Goal: Book appointment/travel/reservation

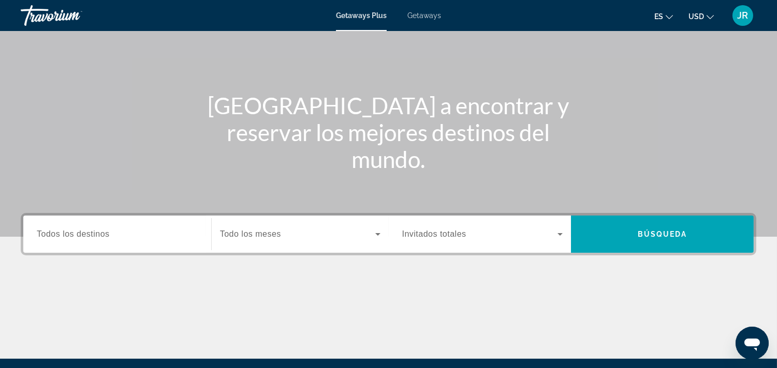
scroll to position [78, 0]
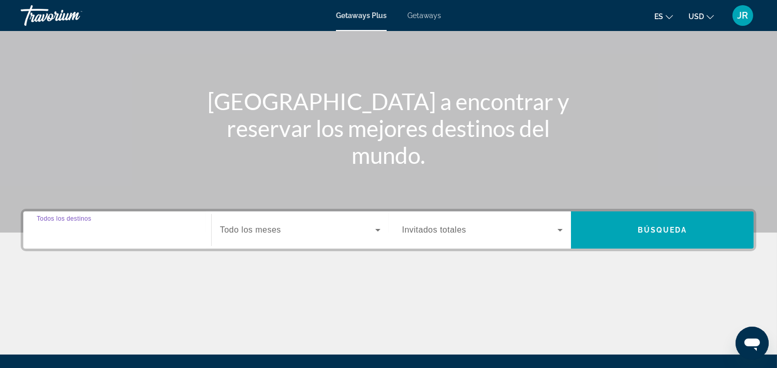
click at [162, 233] on input "Destination Todos los destinos" at bounding box center [117, 231] width 161 height 12
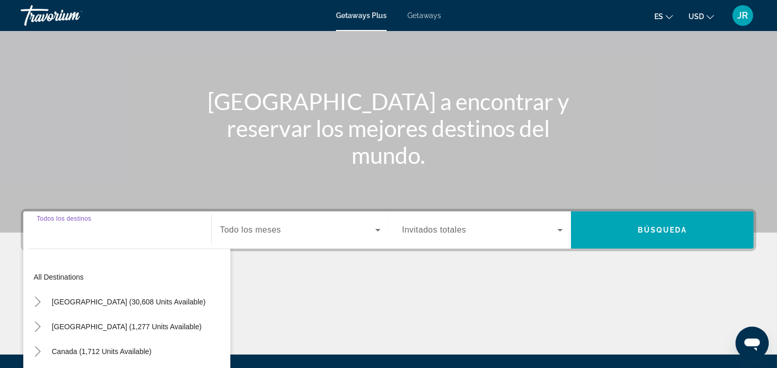
scroll to position [190, 0]
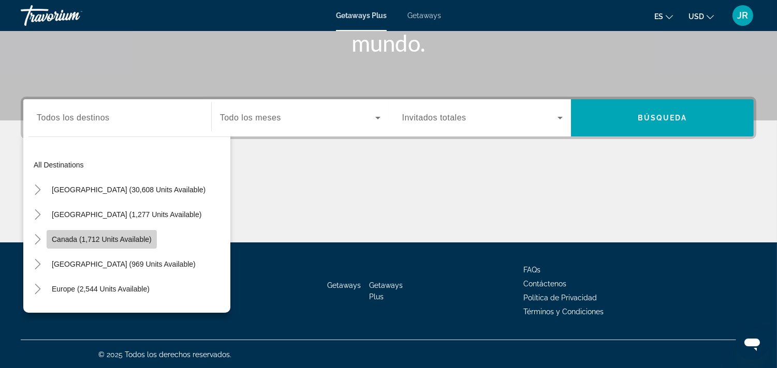
click at [132, 235] on span "Canada (1,712 units available)" at bounding box center [102, 239] width 100 height 8
type input "**********"
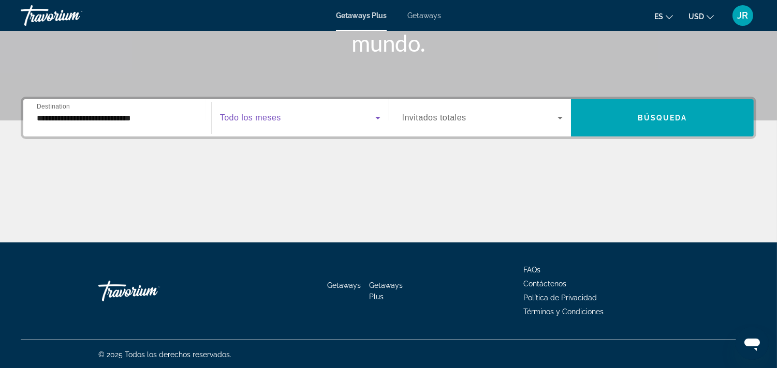
click at [287, 114] on span "Search widget" at bounding box center [297, 118] width 155 height 12
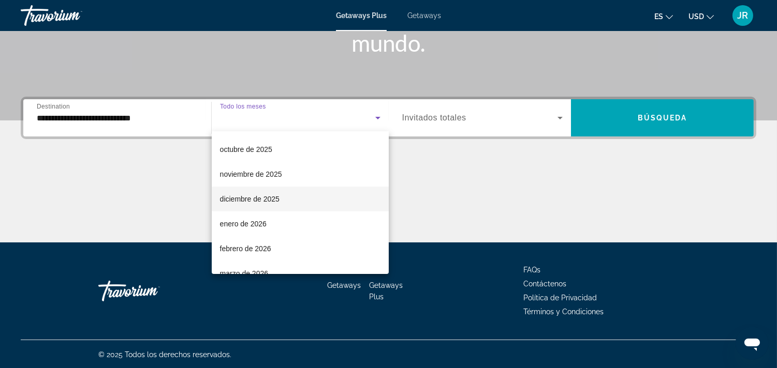
scroll to position [49, 0]
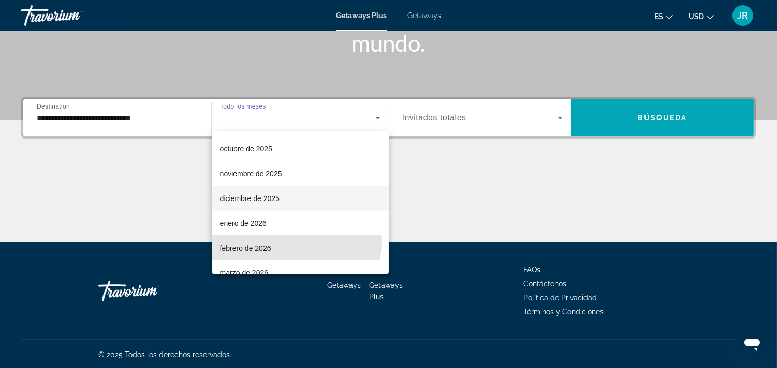
click at [277, 242] on mat-option "febrero de 2026" at bounding box center [300, 248] width 177 height 25
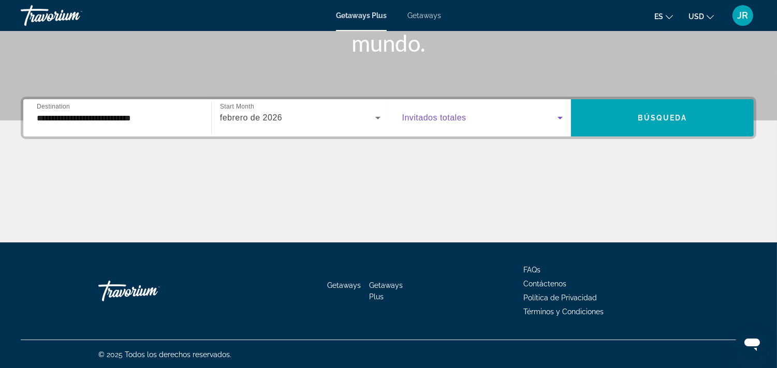
click at [551, 116] on span "Search widget" at bounding box center [480, 118] width 156 height 12
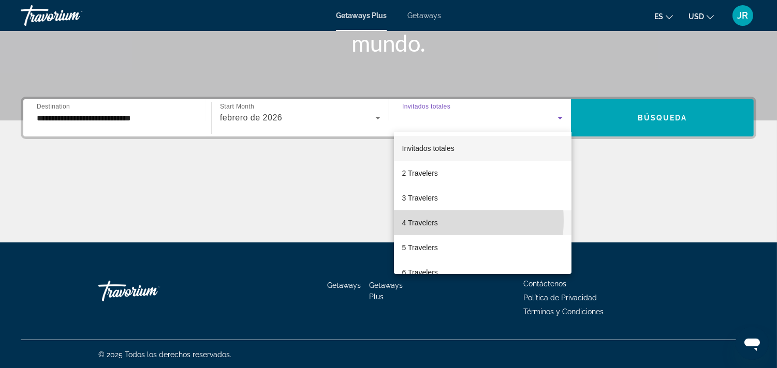
click at [434, 220] on span "4 Travelers" at bounding box center [420, 223] width 36 height 12
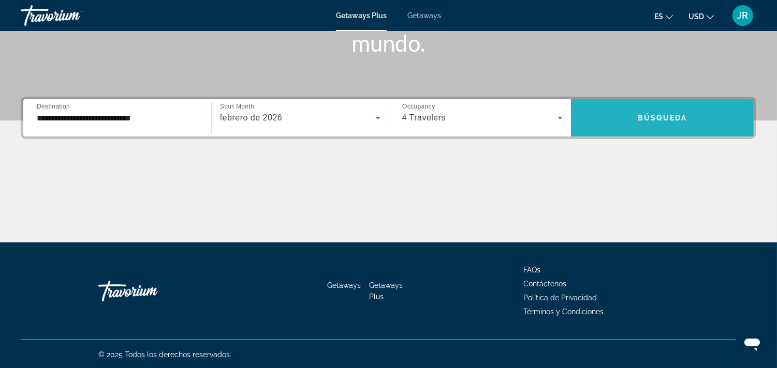
click at [650, 127] on span "Search widget" at bounding box center [662, 118] width 183 height 25
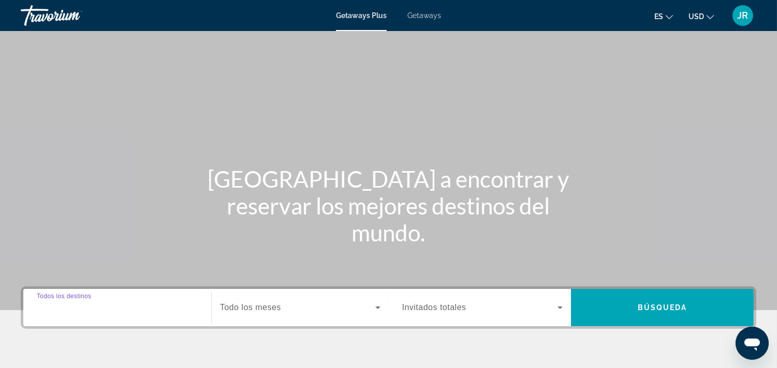
click at [137, 306] on input "Destination Todos los destinos" at bounding box center [117, 308] width 161 height 12
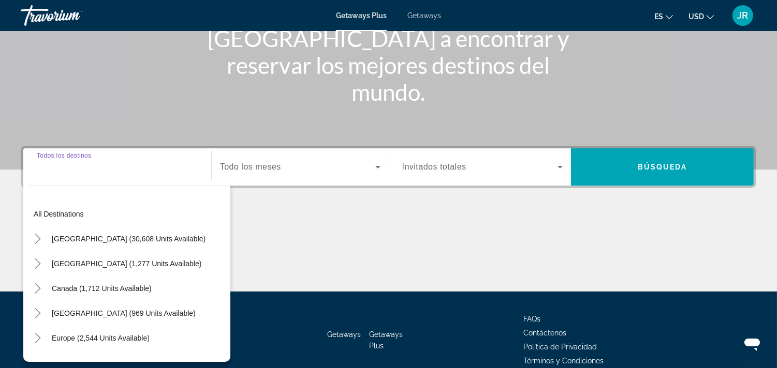
scroll to position [190, 0]
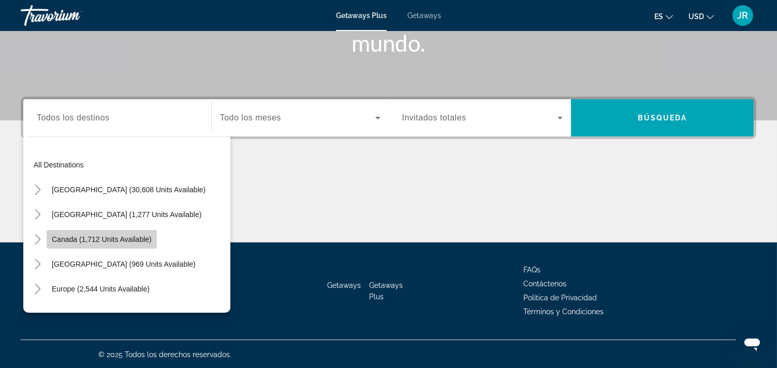
click at [133, 236] on span "Canada (1,712 units available)" at bounding box center [102, 239] width 100 height 8
type input "**********"
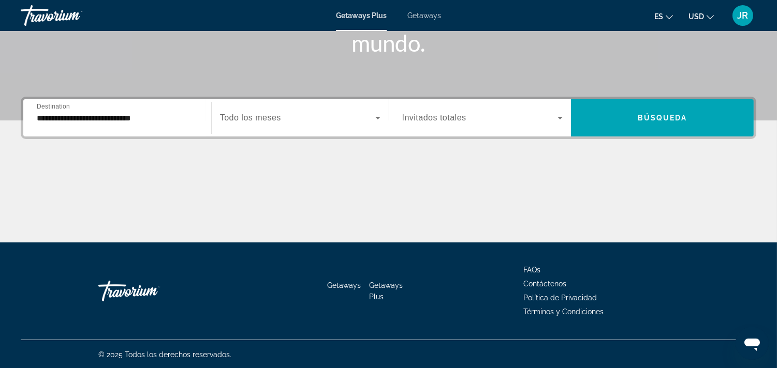
click at [372, 110] on div "Search widget" at bounding box center [300, 117] width 160 height 29
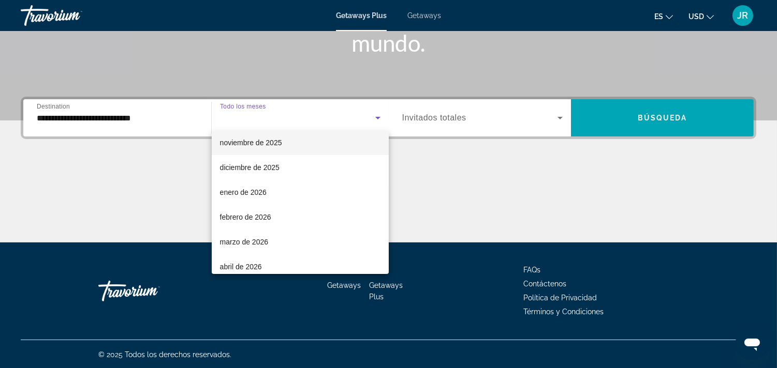
scroll to position [81, 0]
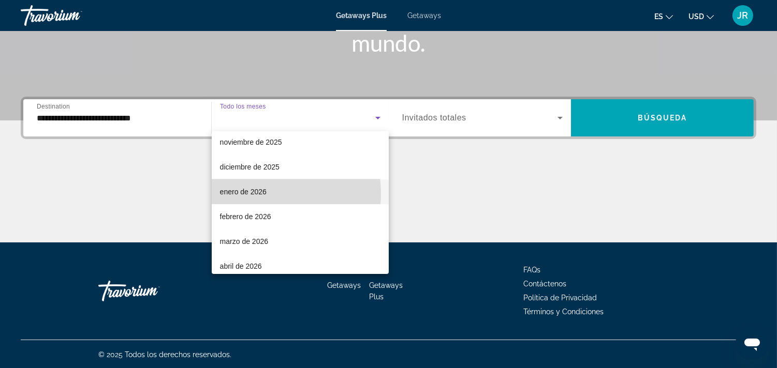
click at [265, 194] on span "enero de 2026" at bounding box center [243, 192] width 47 height 12
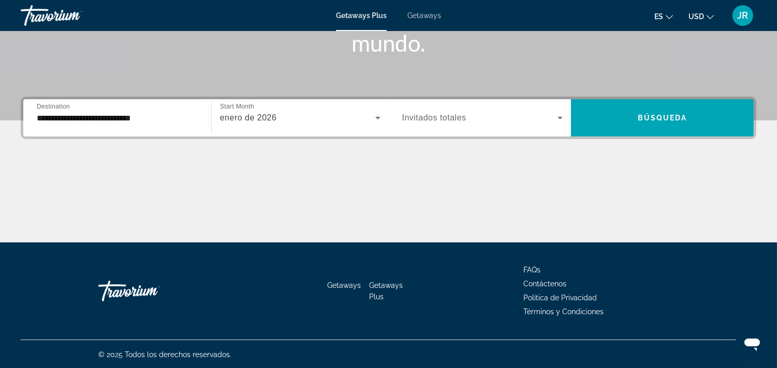
click at [545, 106] on div "Search widget" at bounding box center [482, 117] width 161 height 29
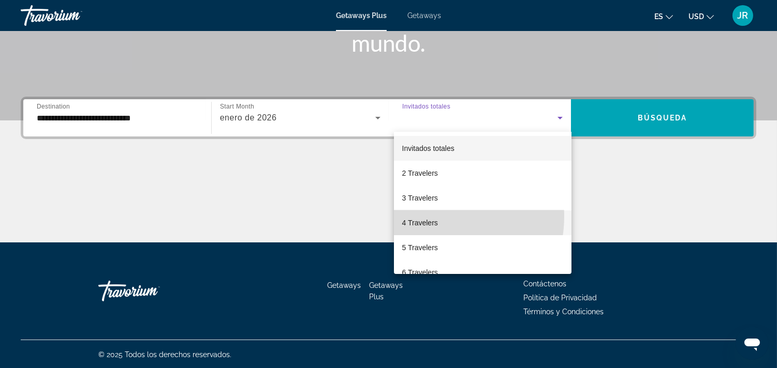
click at [428, 217] on span "4 Travelers" at bounding box center [420, 223] width 36 height 12
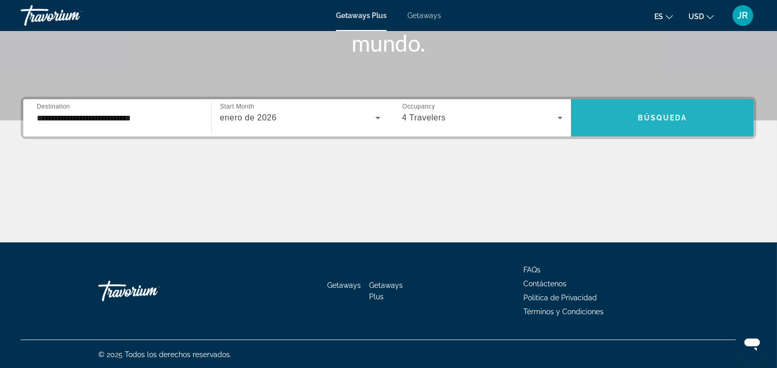
click at [666, 114] on span "Búsqueda" at bounding box center [662, 118] width 50 height 8
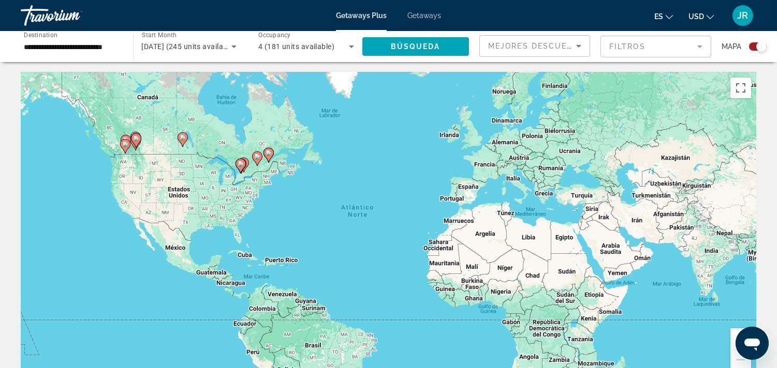
click at [760, 48] on div "Search widget" at bounding box center [761, 46] width 10 height 10
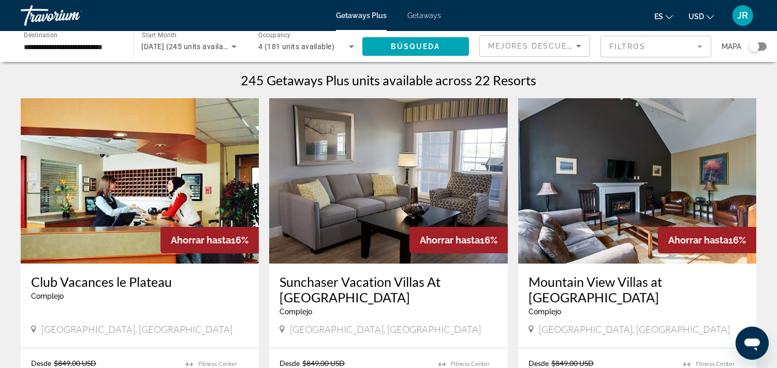
click at [422, 11] on span "Getaways" at bounding box center [424, 15] width 34 height 8
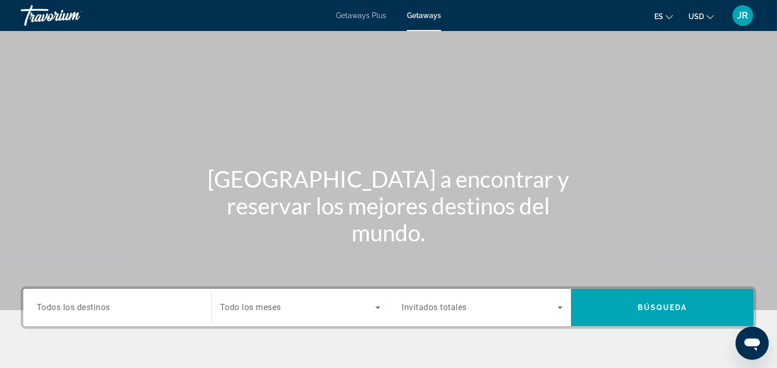
click at [180, 299] on div "Search widget" at bounding box center [117, 307] width 161 height 29
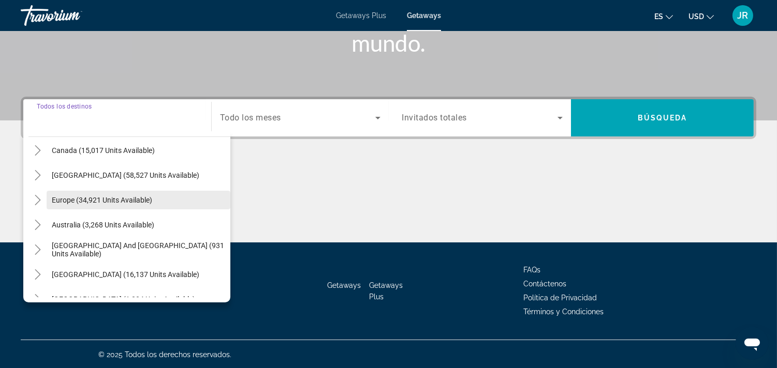
scroll to position [81, 0]
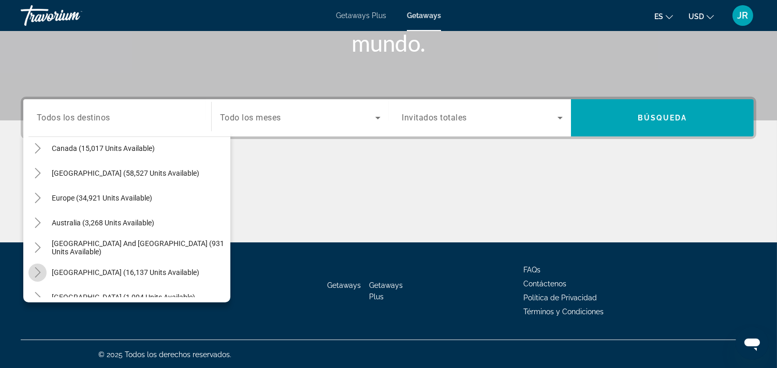
click at [38, 264] on mat-icon "Toggle South America (16,137 units available)" at bounding box center [37, 273] width 18 height 18
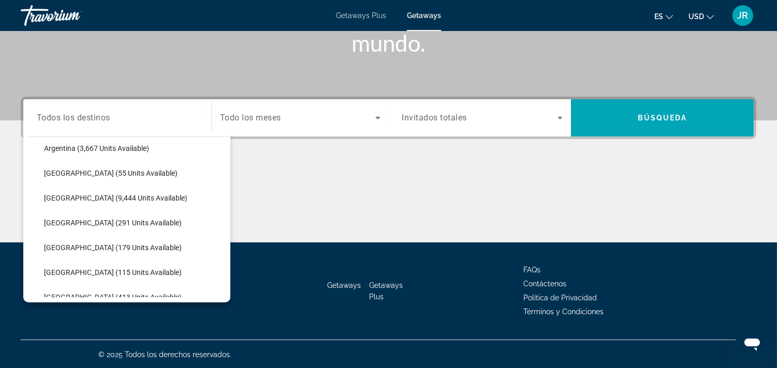
scroll to position [230, 0]
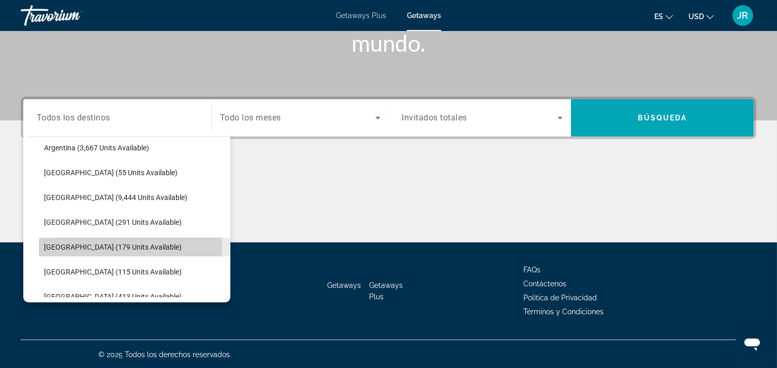
click at [74, 247] on span "Colombia (179 units available)" at bounding box center [113, 247] width 138 height 8
type input "**********"
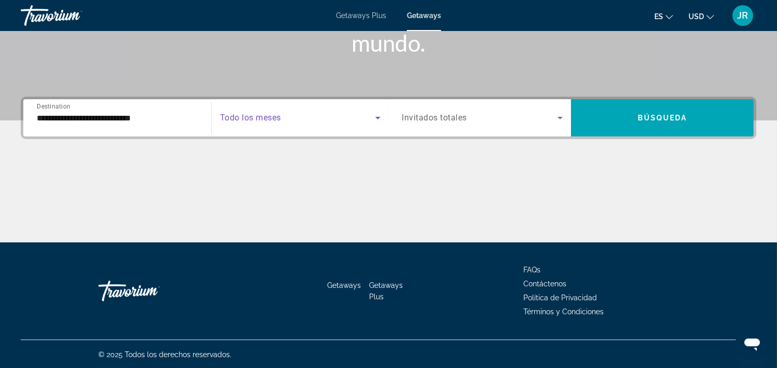
click at [383, 115] on icon "Search widget" at bounding box center [378, 118] width 12 height 12
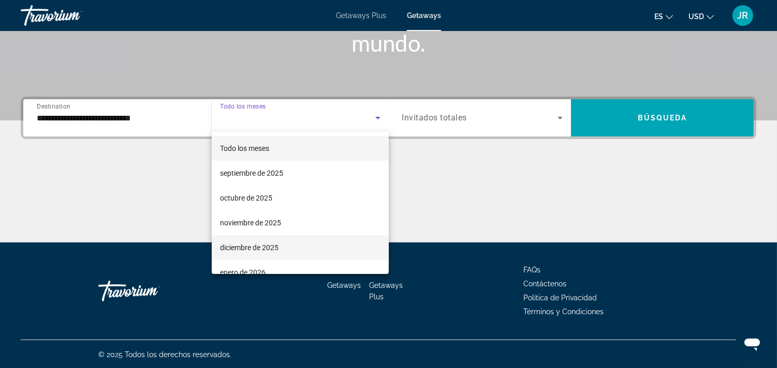
scroll to position [180, 0]
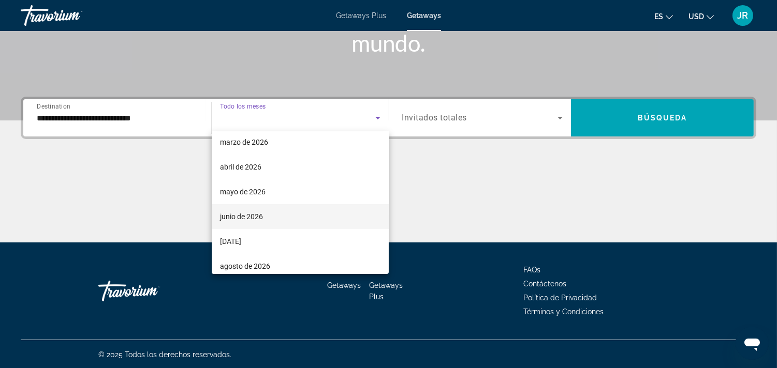
click at [296, 206] on mat-option "junio de 2026" at bounding box center [300, 216] width 177 height 25
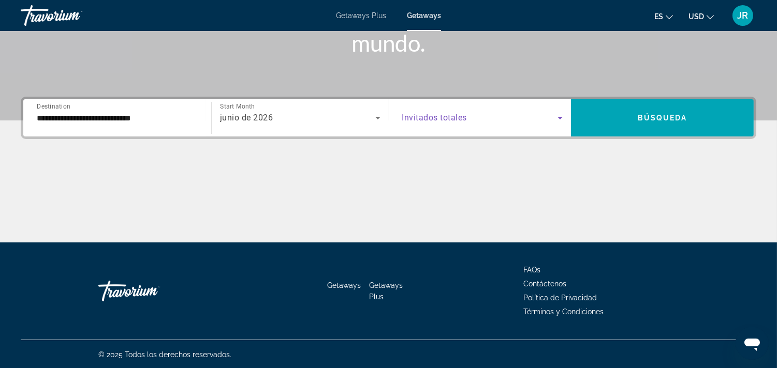
click at [547, 120] on span "Search widget" at bounding box center [480, 118] width 156 height 12
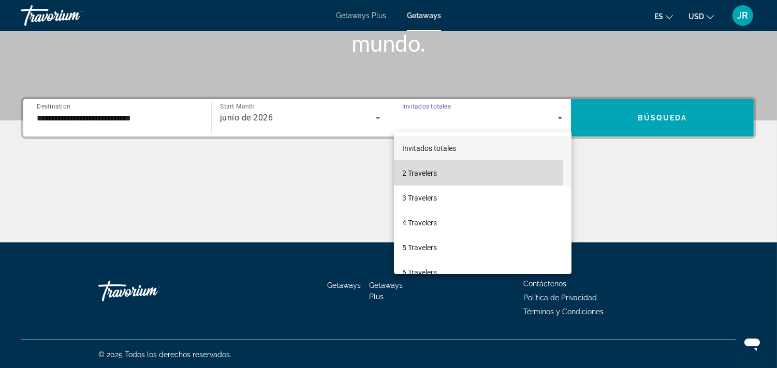
click at [411, 172] on span "2 Travelers" at bounding box center [419, 173] width 35 height 12
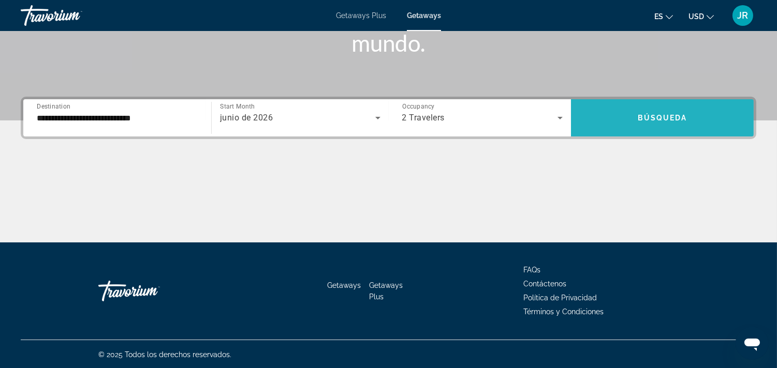
click at [685, 121] on span "Búsqueda" at bounding box center [662, 118] width 50 height 8
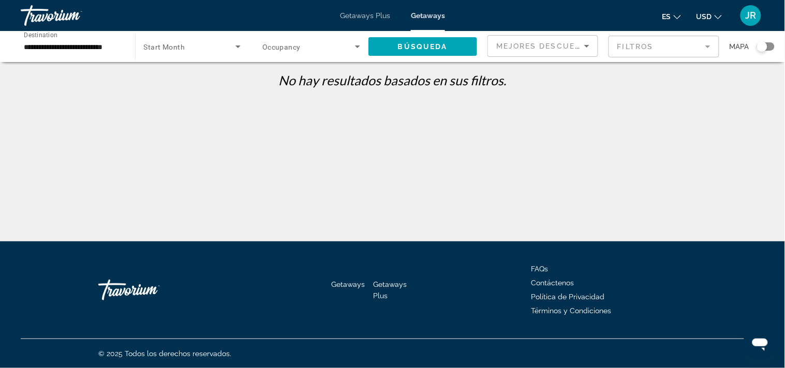
click at [236, 48] on icon "Search widget" at bounding box center [238, 46] width 12 height 12
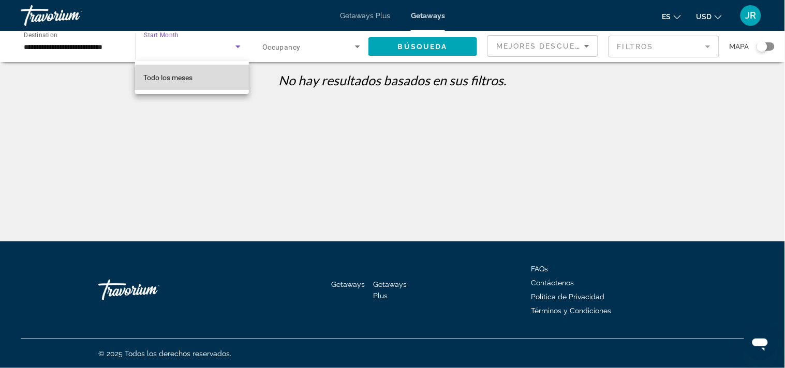
click at [211, 85] on mat-option "Todo los meses" at bounding box center [191, 77] width 113 height 25
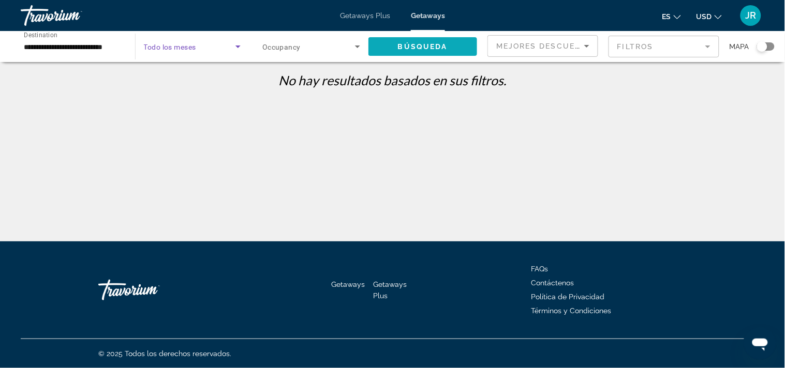
click at [433, 52] on span "Search widget" at bounding box center [422, 46] width 109 height 25
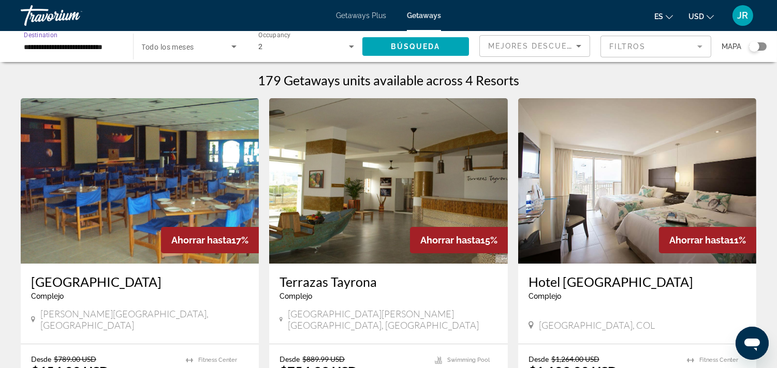
click at [116, 49] on input "**********" at bounding box center [72, 47] width 96 height 12
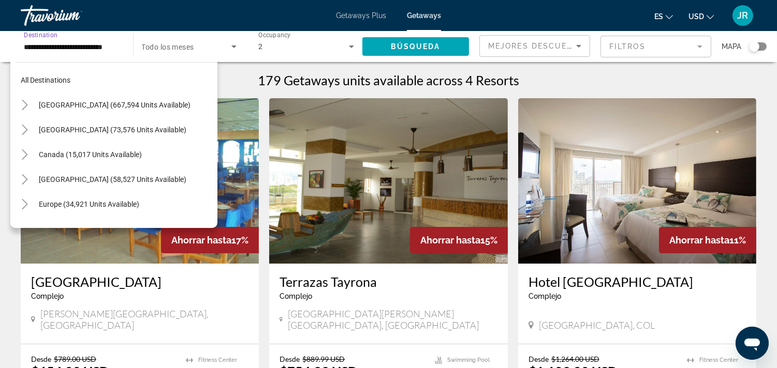
scroll to position [260, 0]
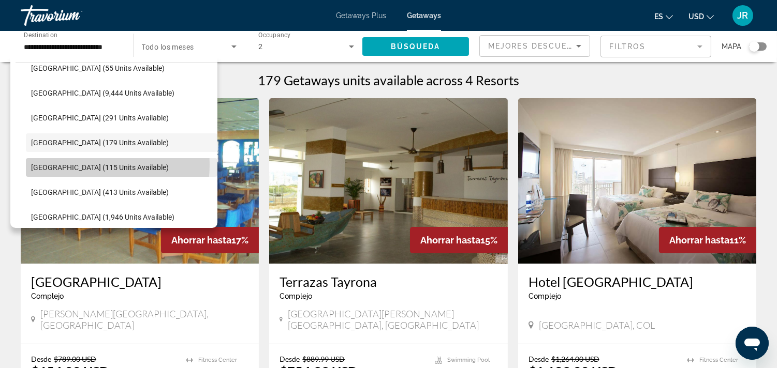
click at [92, 165] on span "Peru (115 units available)" at bounding box center [100, 168] width 138 height 8
type input "**********"
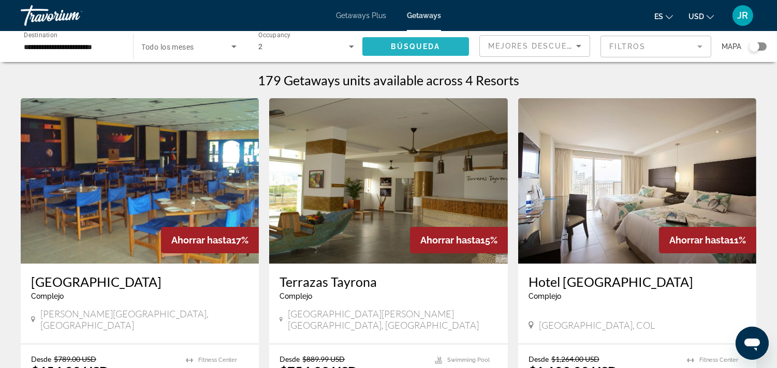
click at [427, 50] on span "Búsqueda" at bounding box center [416, 46] width 50 height 8
